Goal: Check status: Check status

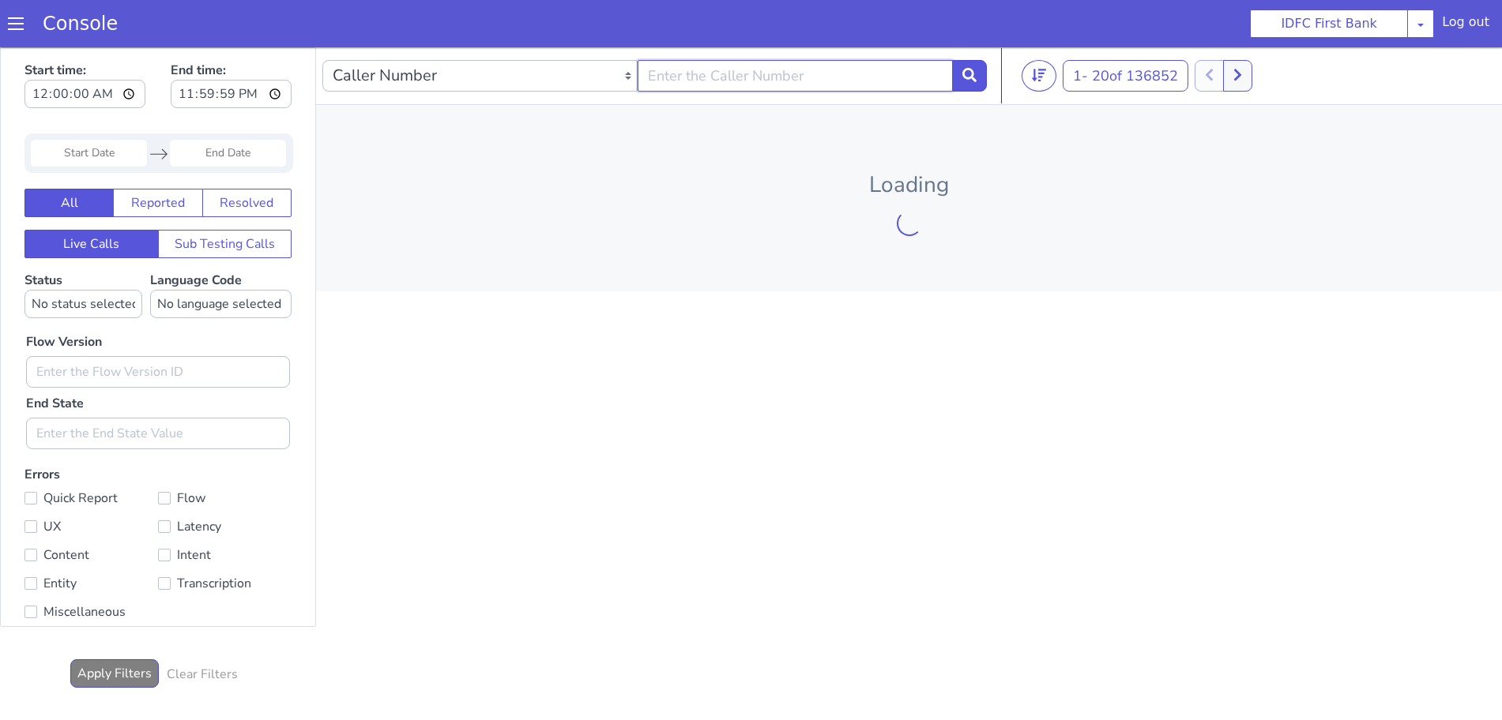
click at [725, 2] on input "text" at bounding box center [829, 2] width 315 height 32
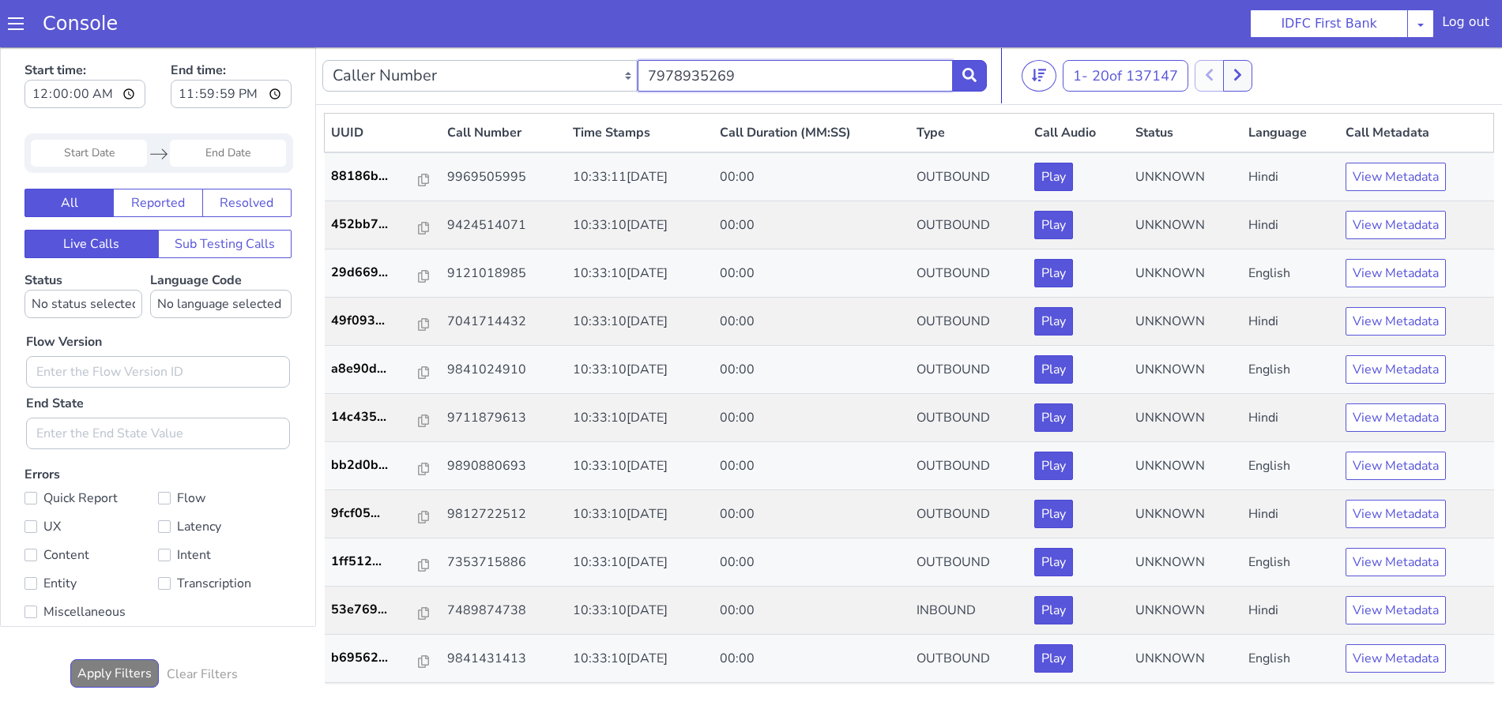
type input "7978935269"
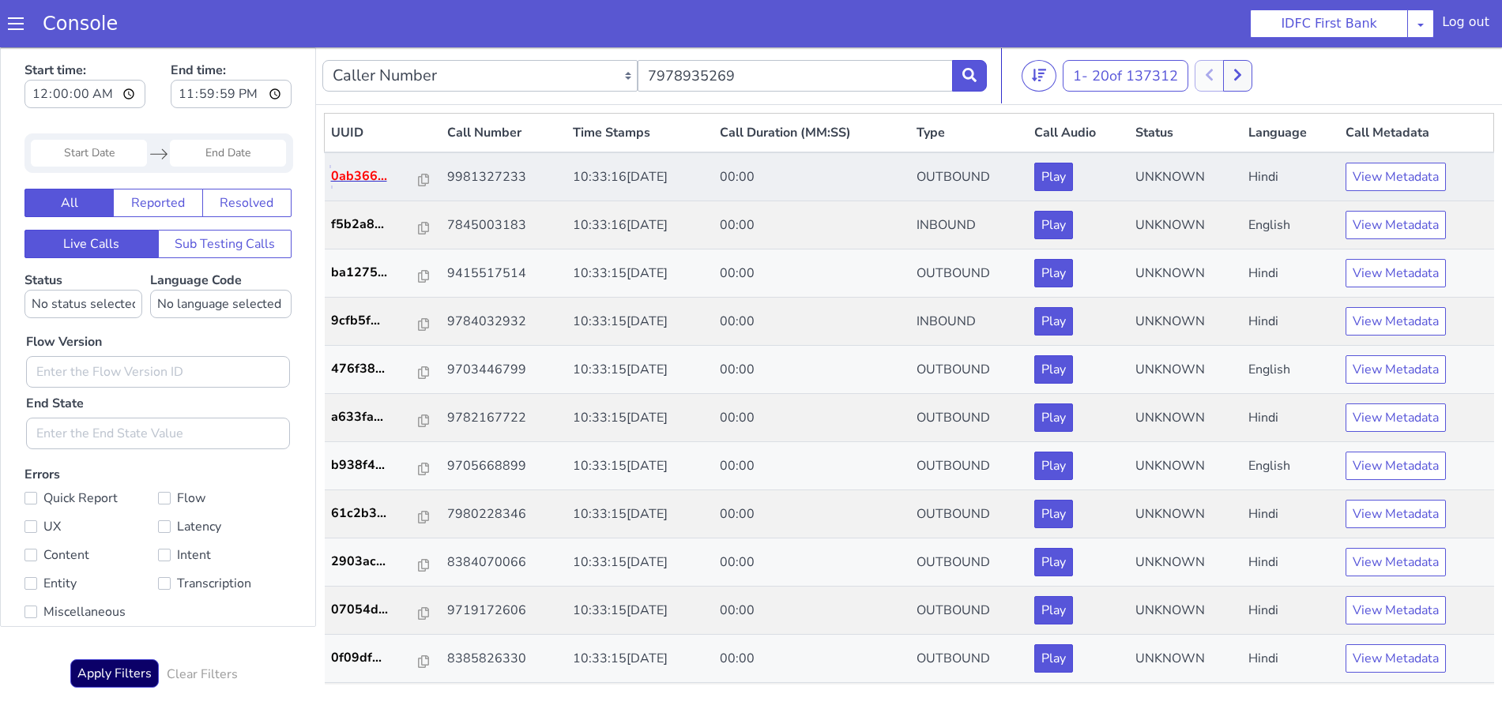
drag, startPoint x: 1920, startPoint y: 282, endPoint x: 1896, endPoint y: 294, distance: 27.2
